Goal: Find contact information: Find contact information

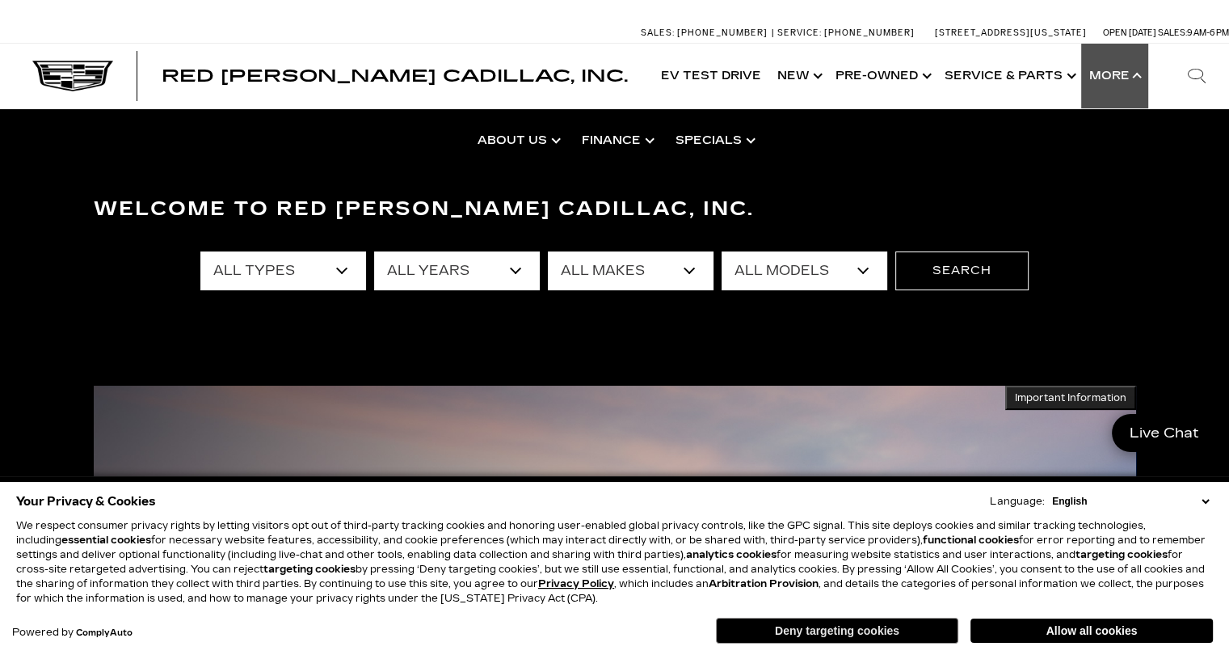
click at [846, 632] on button "Deny targeting cookies" at bounding box center [837, 630] width 242 height 26
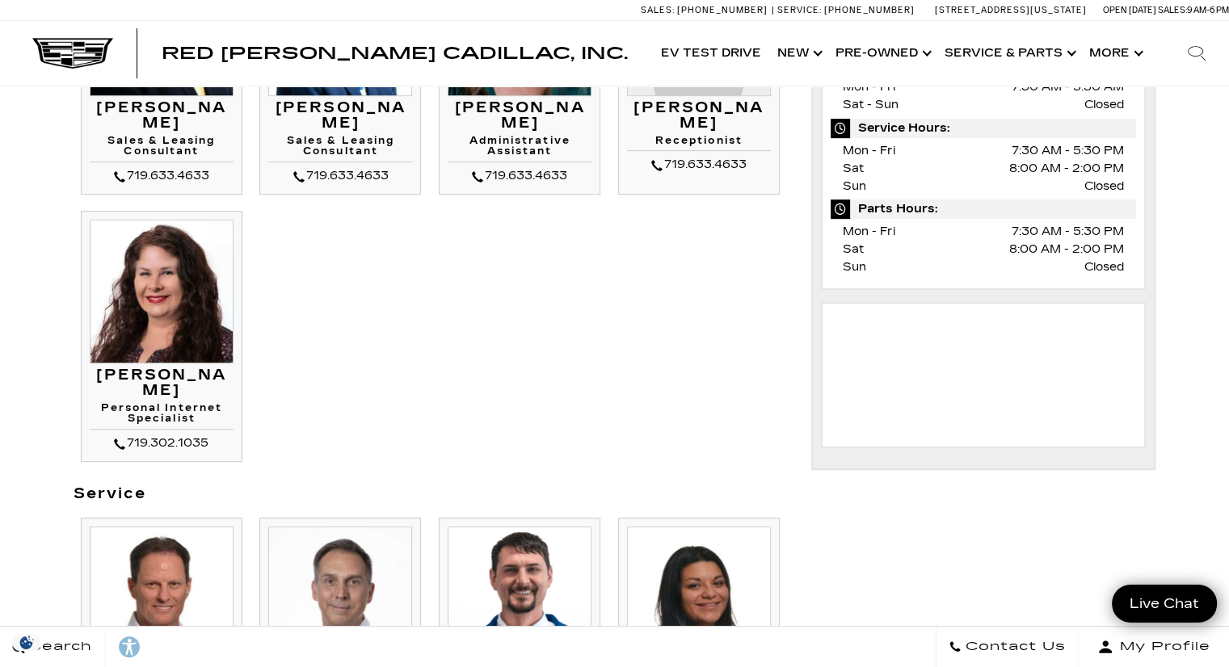
scroll to position [1051, 0]
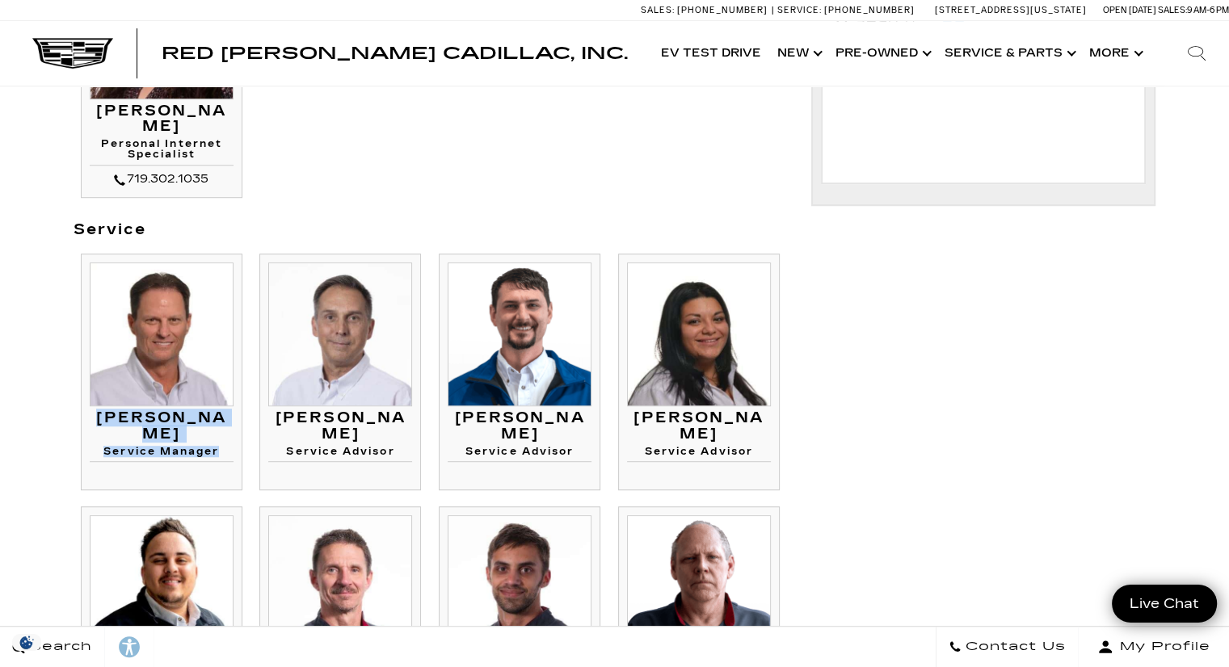
drag, startPoint x: 223, startPoint y: 434, endPoint x: 99, endPoint y: 419, distance: 125.3
click at [99, 419] on div "[PERSON_NAME] Service Manager [PERSON_NAME] Service Manager" at bounding box center [162, 437] width 144 height 52
copy div "[PERSON_NAME] Service Manager"
